Goal: Information Seeking & Learning: Learn about a topic

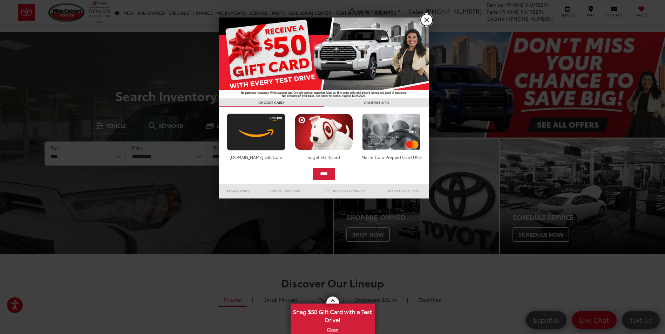
click at [428, 20] on link "X" at bounding box center [427, 20] width 12 height 12
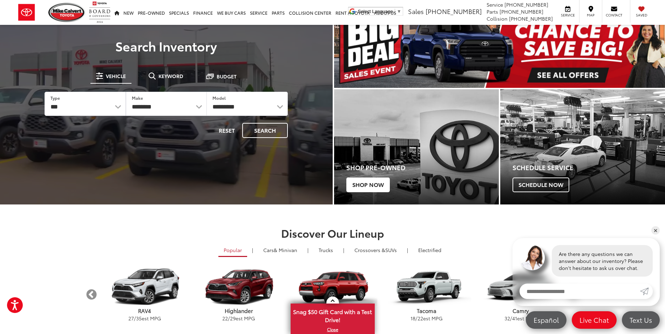
scroll to position [175, 0]
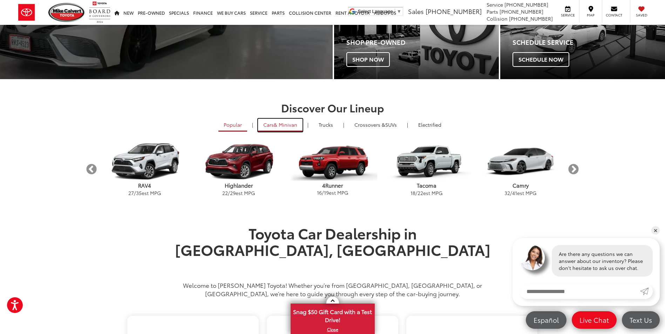
click at [278, 127] on span "& Minivan" at bounding box center [285, 124] width 23 height 7
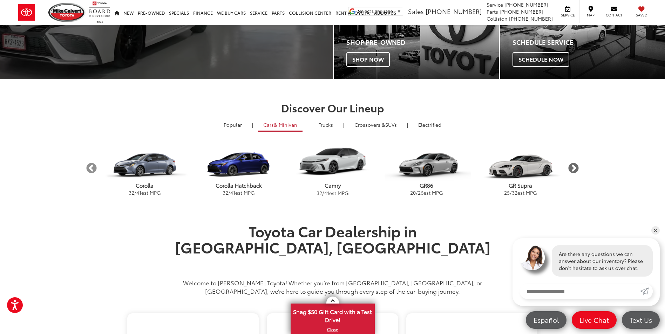
click at [572, 166] on button "Next" at bounding box center [573, 168] width 12 height 12
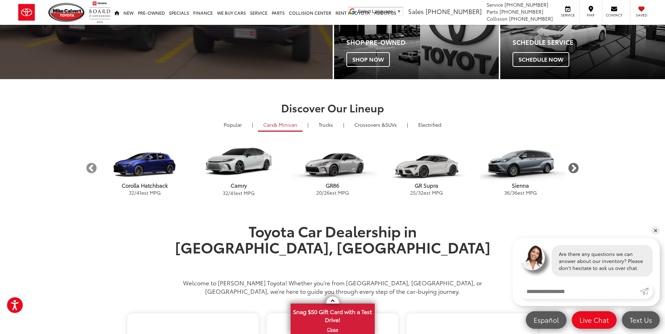
click at [572, 166] on button "Next" at bounding box center [573, 168] width 12 height 12
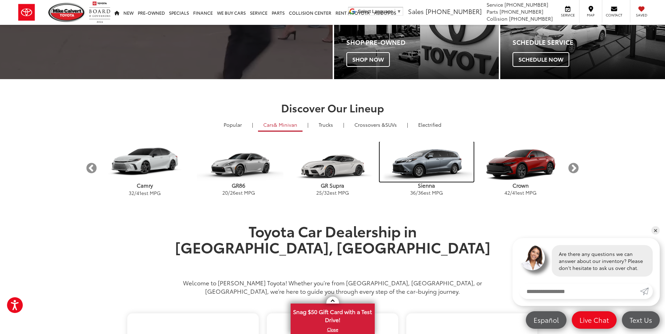
click at [435, 172] on img "carousel" at bounding box center [427, 162] width 94 height 40
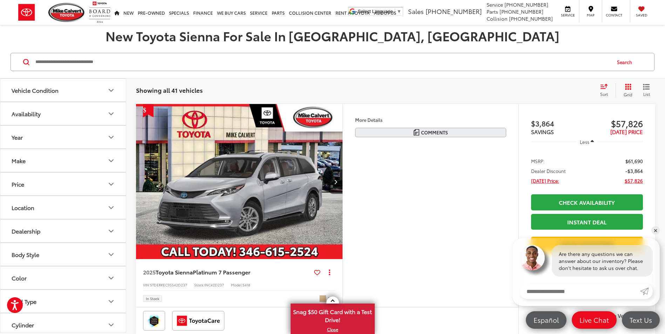
scroll to position [70, 0]
click at [110, 135] on icon "Year" at bounding box center [111, 137] width 8 height 8
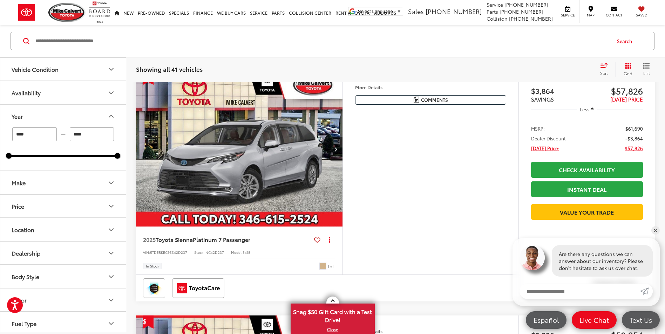
scroll to position [105, 0]
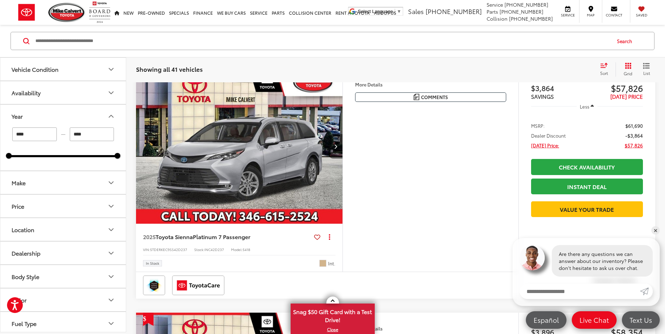
click at [332, 148] on button "Next image" at bounding box center [335, 146] width 14 height 25
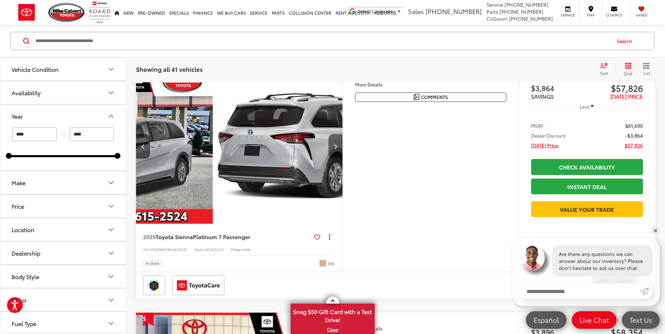
scroll to position [0, 207]
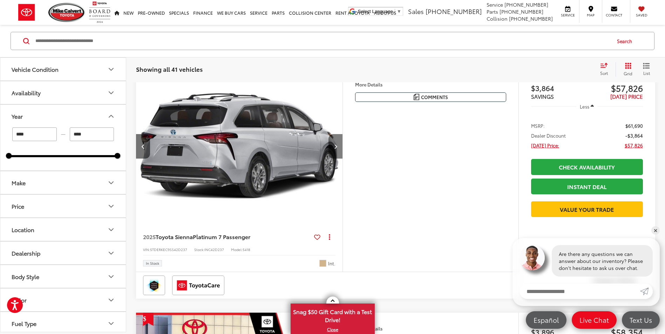
click at [336, 144] on icon "Next image" at bounding box center [335, 146] width 3 height 5
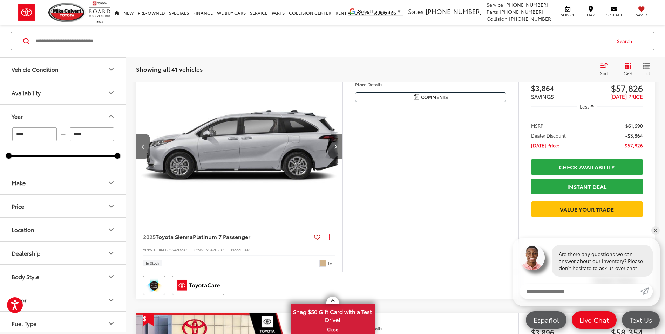
click at [337, 145] on icon "Next image" at bounding box center [335, 146] width 3 height 5
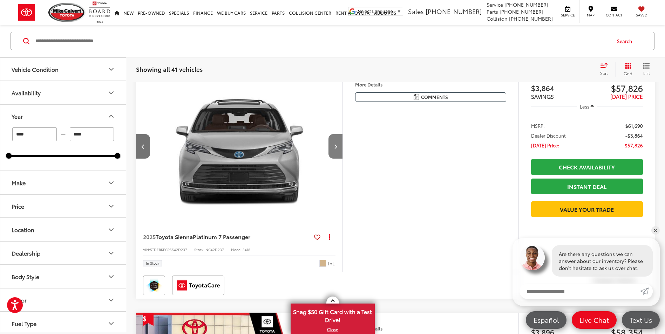
click at [337, 145] on icon "Next image" at bounding box center [335, 146] width 3 height 5
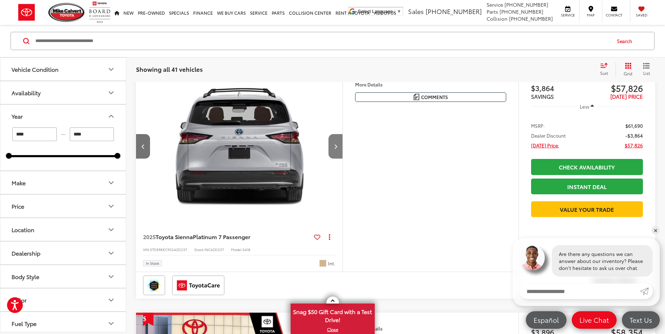
click at [337, 145] on icon "Next image" at bounding box center [335, 146] width 3 height 5
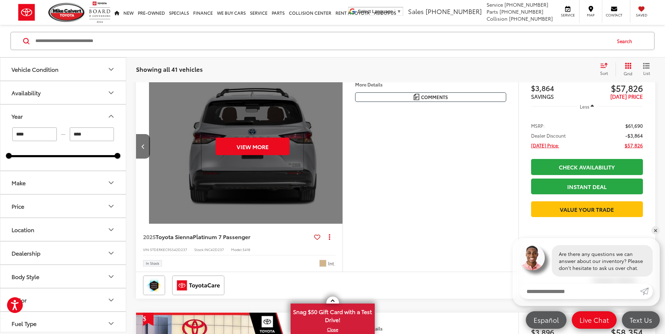
scroll to position [0, 1038]
